Goal: Task Accomplishment & Management: Manage account settings

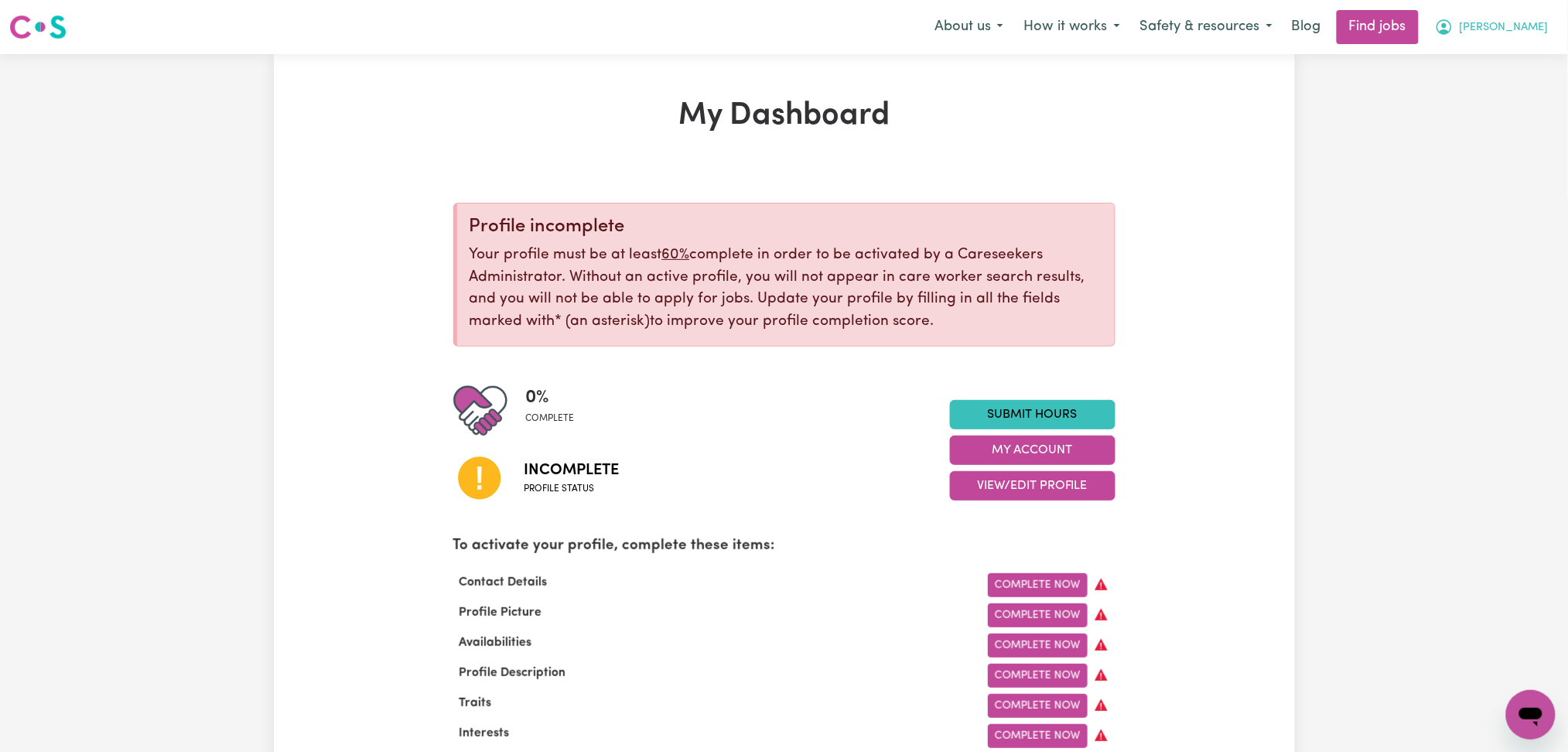
click at [1501, 43] on button "[PERSON_NAME]" at bounding box center [1492, 27] width 134 height 33
click at [1494, 120] on link "Logout" at bounding box center [1496, 118] width 122 height 30
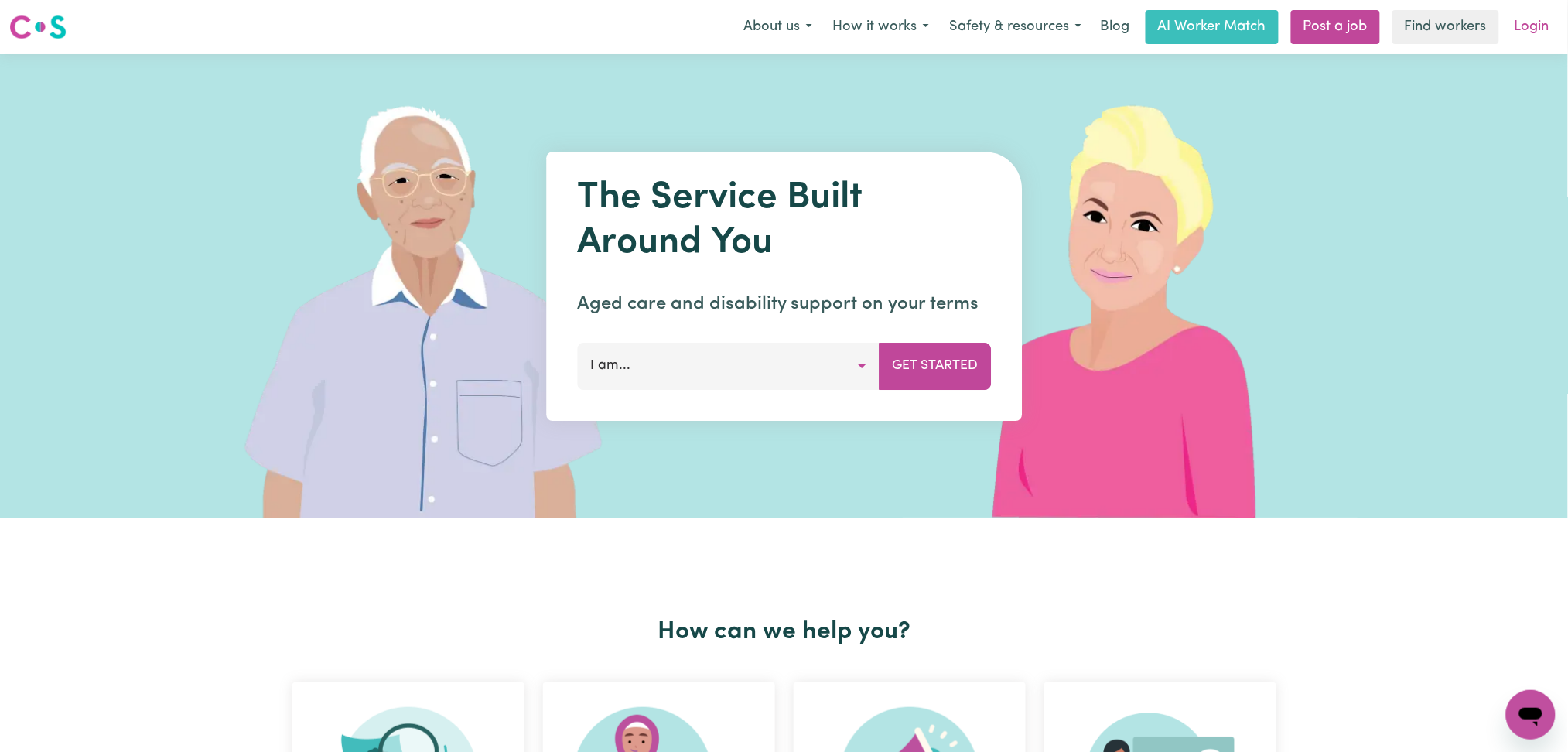
click at [1536, 38] on link "Login" at bounding box center [1532, 27] width 53 height 34
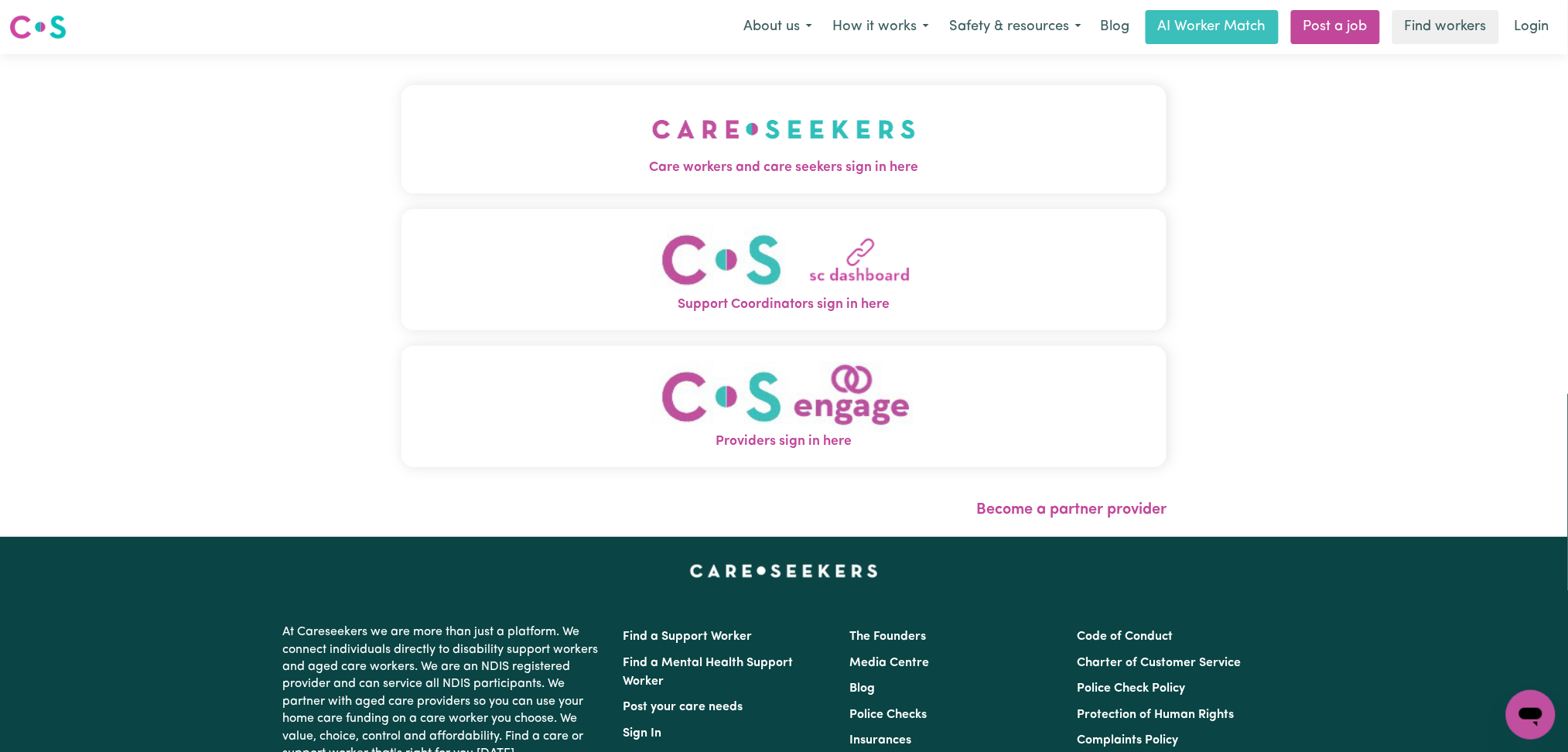
click at [598, 139] on button "Care workers and care seekers sign in here" at bounding box center [785, 139] width 766 height 108
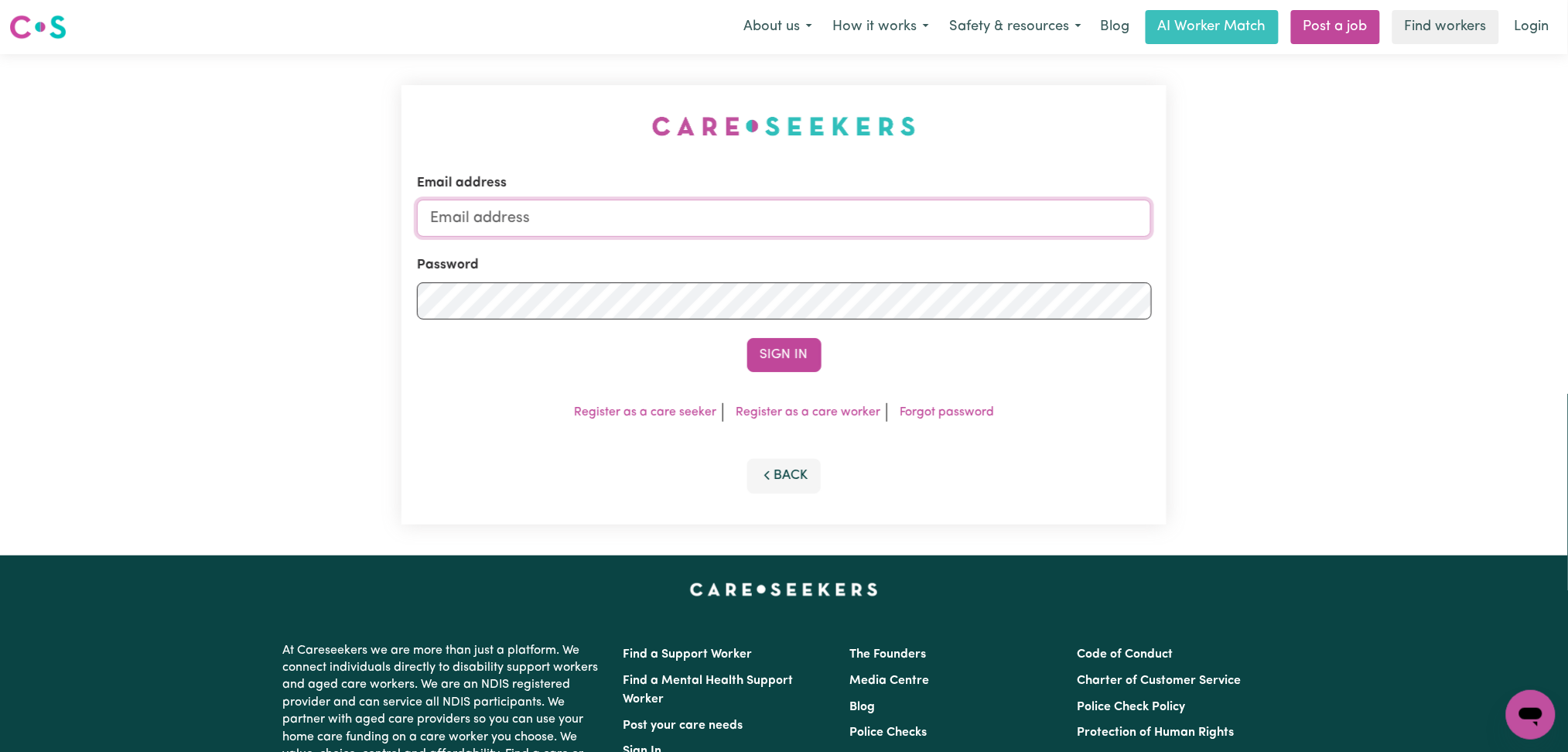
click at [690, 232] on input "Email address" at bounding box center [784, 218] width 735 height 37
click at [495, 190] on label "Email address" at bounding box center [461, 184] width 89 height 21
click at [495, 199] on input "[PERSON_NAME][EMAIL_ADDRESS][DOMAIN_NAME]" at bounding box center [784, 218] width 735 height 37
drag, startPoint x: 500, startPoint y: 212, endPoint x: 505, endPoint y: 229, distance: 17.7
click at [500, 212] on input "[PERSON_NAME][EMAIL_ADDRESS][DOMAIN_NAME]" at bounding box center [784, 218] width 735 height 37
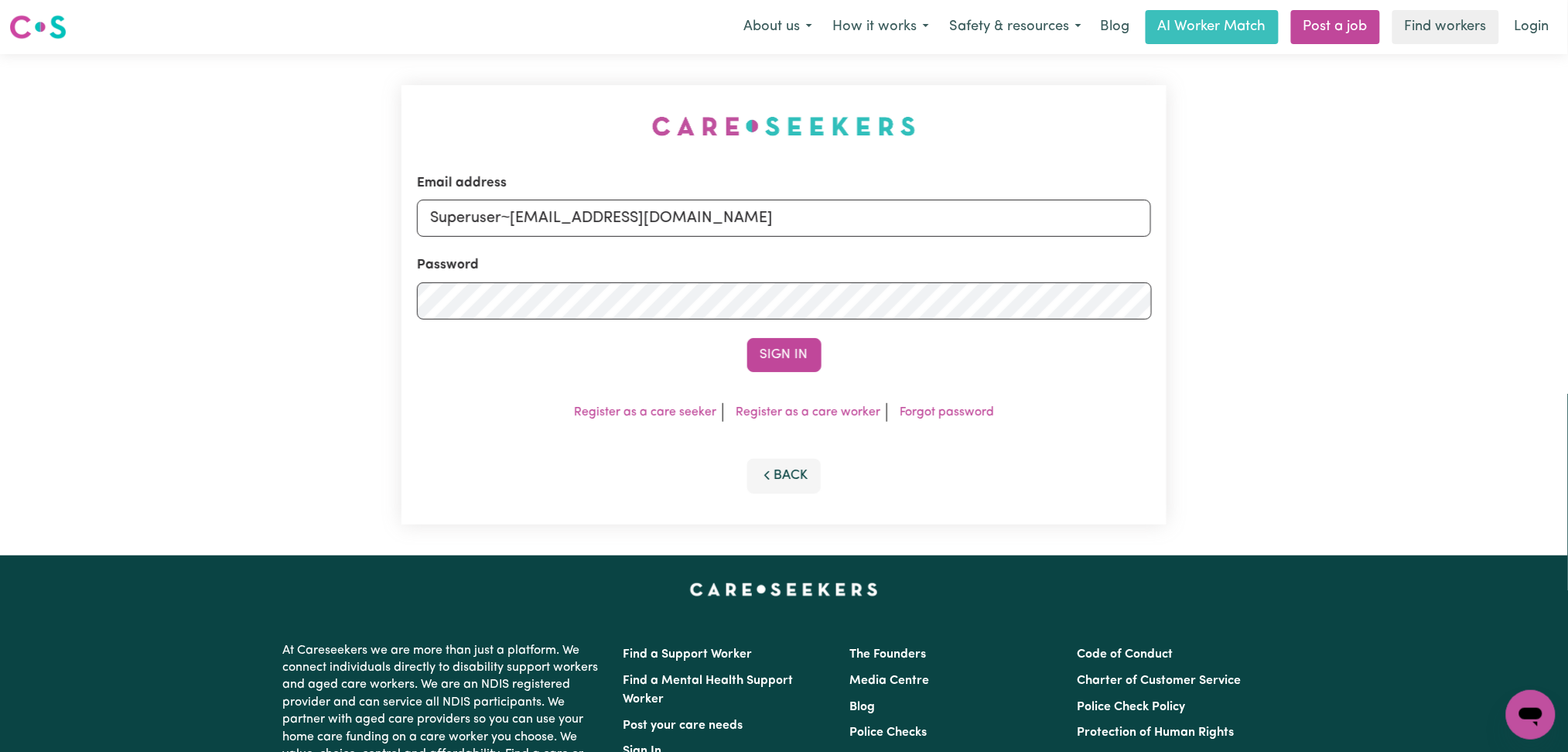
drag, startPoint x: 509, startPoint y: 211, endPoint x: 1102, endPoint y: 245, distance: 594.0
click at [1102, 245] on form "Email address Superuser~[EMAIL_ADDRESS][DOMAIN_NAME] Password Sign In" at bounding box center [784, 272] width 735 height 198
type input "Superuser~[EMAIL_ADDRESS][DOMAIN_NAME]"
click at [786, 362] on button "Sign In" at bounding box center [785, 355] width 75 height 34
